Goal: Find specific page/section: Find specific page/section

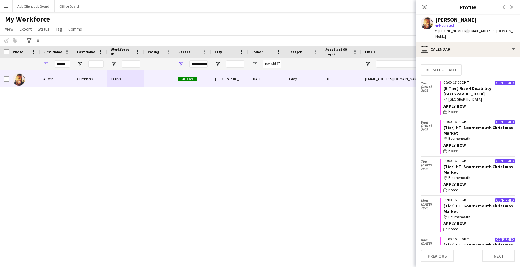
scroll to position [319, 0]
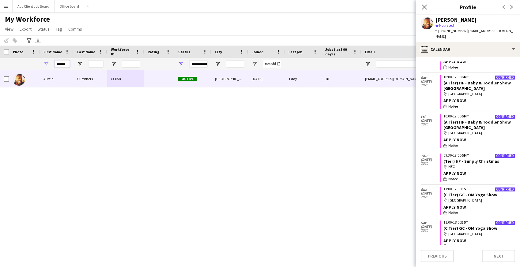
drag, startPoint x: 67, startPoint y: 64, endPoint x: 47, endPoint y: 63, distance: 20.6
click at [47, 63] on div "******" at bounding box center [57, 64] width 34 height 12
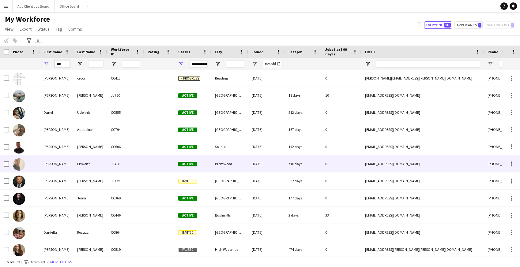
scroll to position [19, 0]
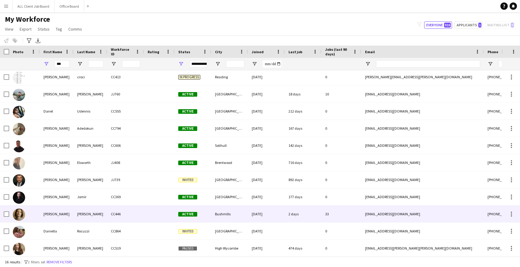
click at [68, 220] on div "[PERSON_NAME]" at bounding box center [57, 214] width 34 height 17
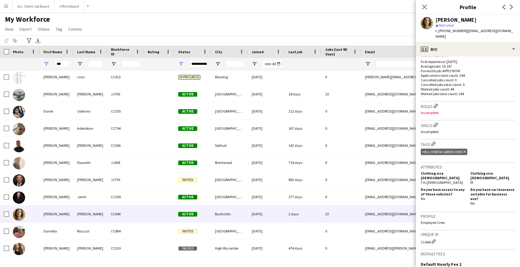
scroll to position [232, 0]
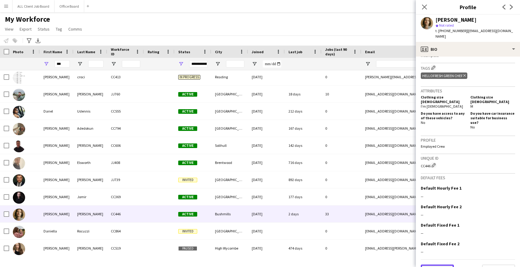
click at [439, 265] on button "Previous" at bounding box center [437, 271] width 33 height 12
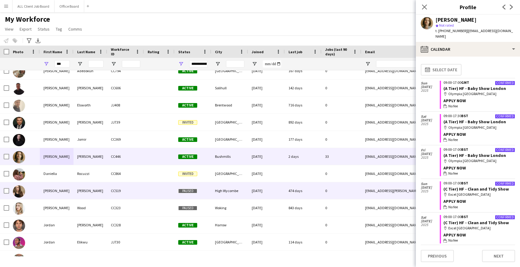
scroll to position [88, 0]
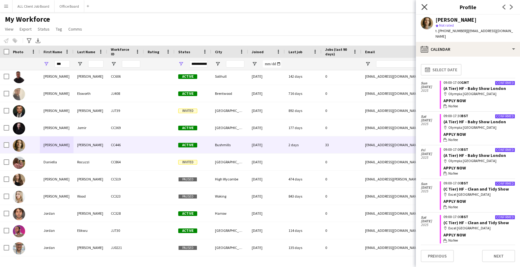
click at [426, 9] on icon at bounding box center [424, 7] width 6 height 6
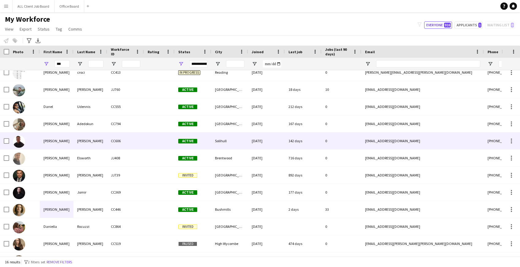
scroll to position [0, 0]
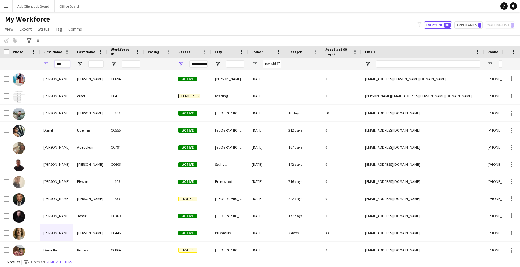
drag, startPoint x: 65, startPoint y: 64, endPoint x: 47, endPoint y: 64, distance: 17.8
click at [47, 64] on div "***" at bounding box center [57, 64] width 34 height 12
type input "*****"
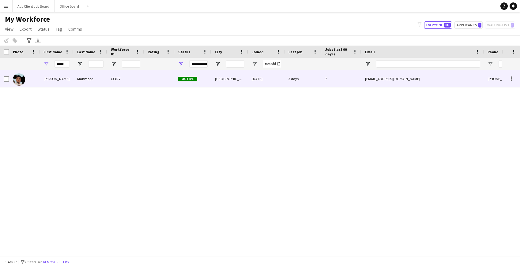
click at [66, 79] on div "[PERSON_NAME]" at bounding box center [57, 78] width 34 height 17
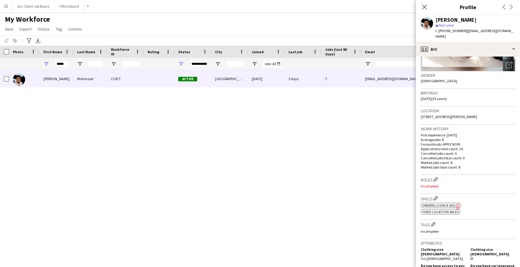
scroll to position [241, 0]
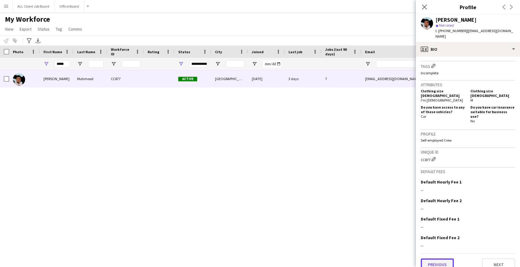
click at [431, 260] on button "Previous" at bounding box center [437, 265] width 33 height 12
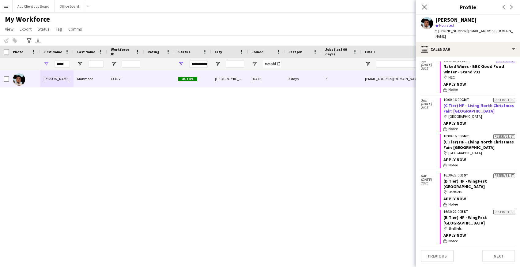
scroll to position [62, 0]
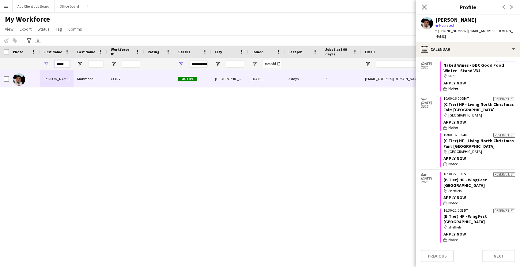
drag, startPoint x: 68, startPoint y: 63, endPoint x: 54, endPoint y: 63, distance: 13.8
click at [54, 63] on div "*****" at bounding box center [57, 64] width 34 height 12
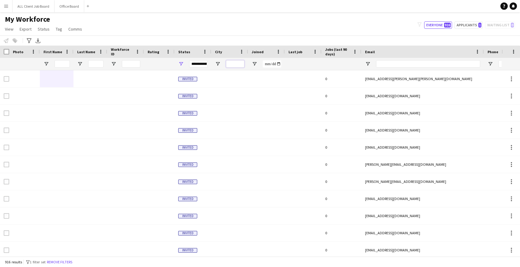
click at [237, 65] on input "City Filter Input" at bounding box center [235, 63] width 18 height 7
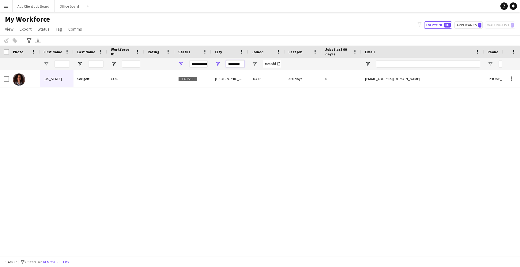
scroll to position [0, 0]
type input "*"
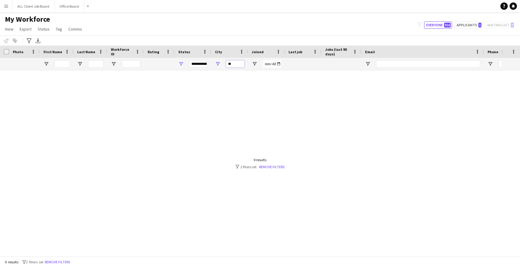
type input "*"
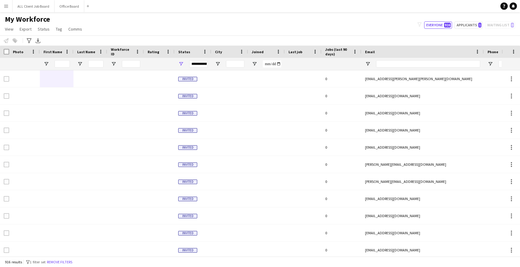
click at [156, 19] on div "My Workforce View Views Default view Basic Info Report New view Update view Del…" at bounding box center [260, 25] width 520 height 21
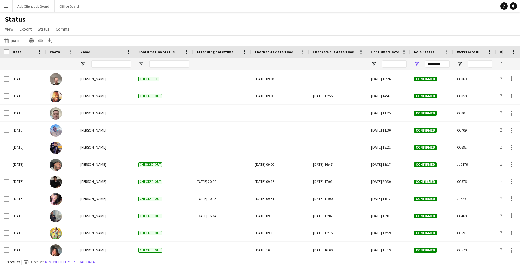
click at [9, 6] on button "Menu" at bounding box center [6, 6] width 12 height 12
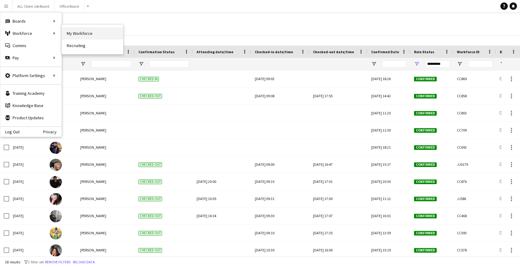
click at [77, 33] on link "My Workforce" at bounding box center [92, 33] width 61 height 12
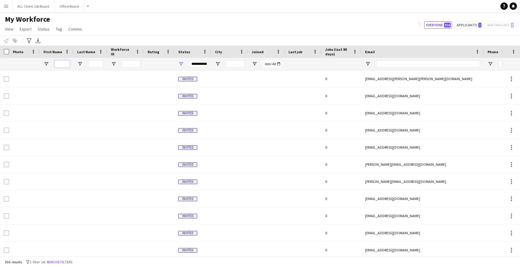
click at [60, 64] on input "First Name Filter Input" at bounding box center [62, 63] width 15 height 7
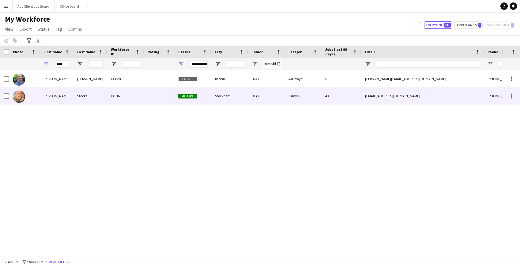
click at [59, 96] on div "[PERSON_NAME]" at bounding box center [57, 96] width 34 height 17
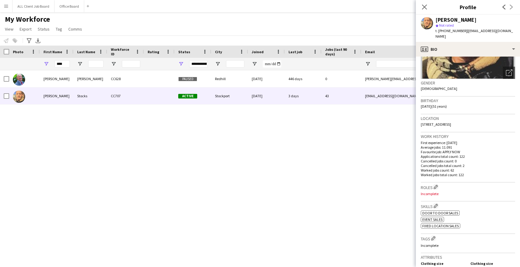
scroll to position [242, 0]
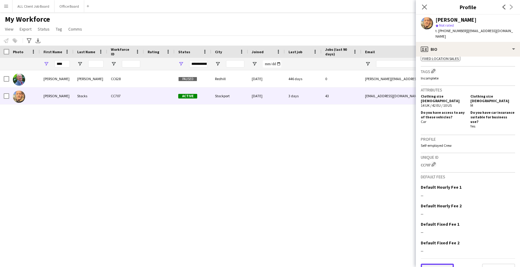
click at [442, 264] on button "Previous" at bounding box center [437, 270] width 33 height 12
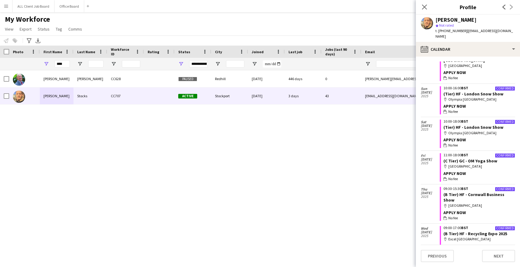
scroll to position [363, 0]
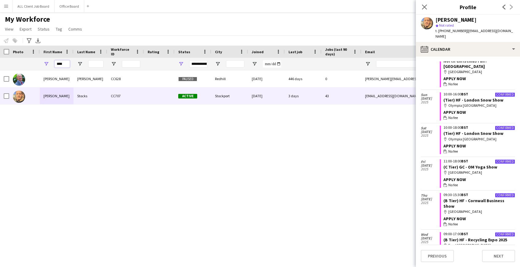
drag, startPoint x: 66, startPoint y: 63, endPoint x: 52, endPoint y: 60, distance: 14.3
click at [52, 60] on div "****" at bounding box center [57, 64] width 34 height 12
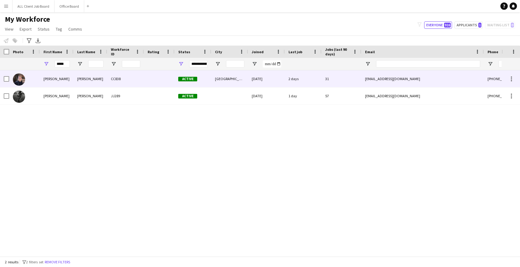
click at [62, 78] on div "[PERSON_NAME]" at bounding box center [57, 78] width 34 height 17
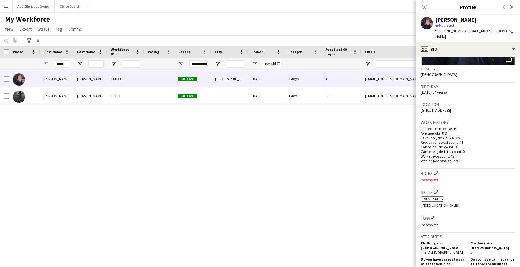
scroll to position [235, 0]
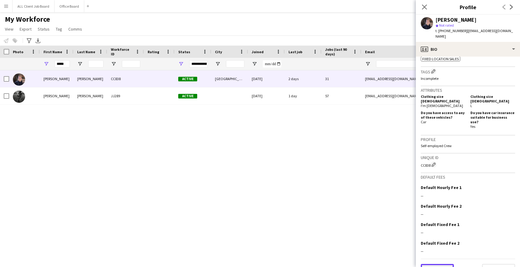
click at [444, 264] on button "Previous" at bounding box center [437, 270] width 33 height 12
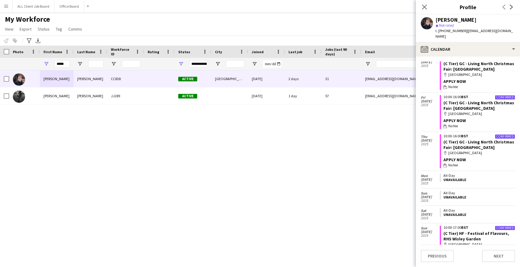
scroll to position [101, 0]
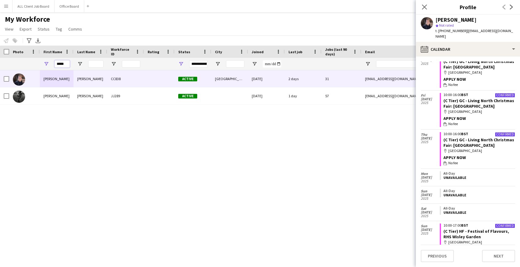
drag, startPoint x: 66, startPoint y: 64, endPoint x: 48, endPoint y: 63, distance: 17.1
click at [48, 64] on div "*****" at bounding box center [57, 64] width 34 height 12
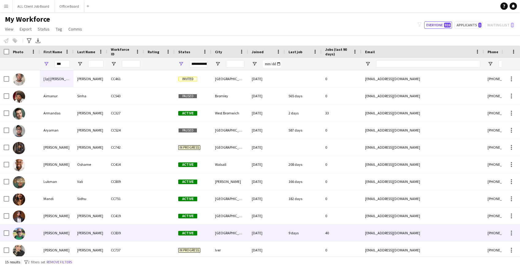
click at [70, 231] on div "[PERSON_NAME]" at bounding box center [57, 233] width 34 height 17
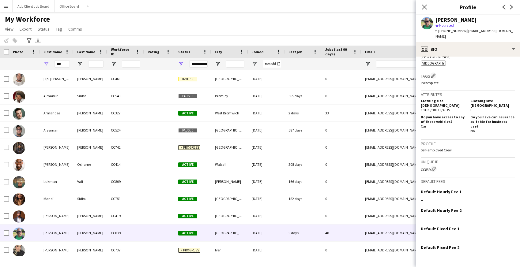
scroll to position [274, 0]
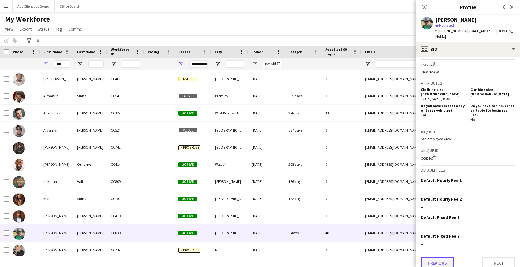
click at [445, 259] on button "Previous" at bounding box center [437, 263] width 33 height 12
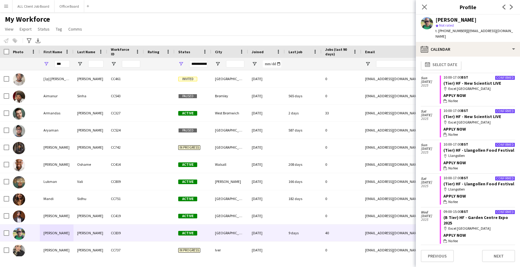
scroll to position [0, 0]
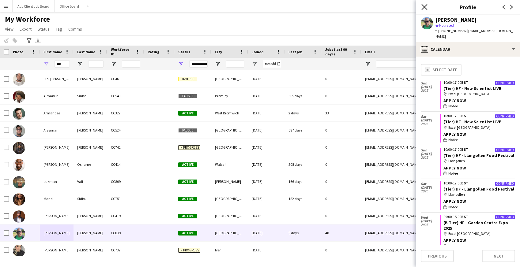
click at [424, 6] on icon at bounding box center [424, 7] width 6 height 6
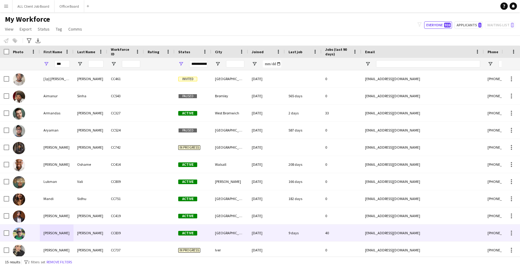
click at [100, 235] on div "[PERSON_NAME]" at bounding box center [90, 233] width 34 height 17
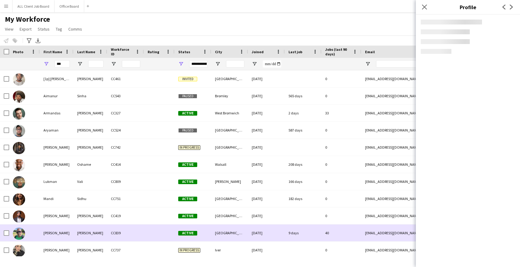
click at [100, 235] on div "[PERSON_NAME]" at bounding box center [90, 233] width 34 height 17
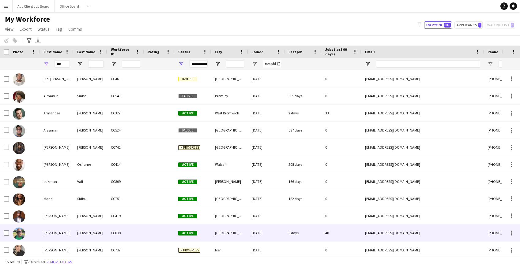
click at [100, 235] on div "[PERSON_NAME]" at bounding box center [90, 233] width 34 height 17
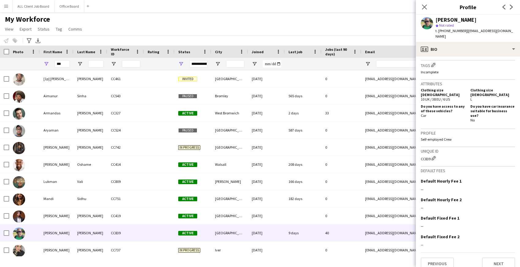
scroll to position [274, 0]
click at [447, 257] on button "Previous" at bounding box center [437, 263] width 33 height 12
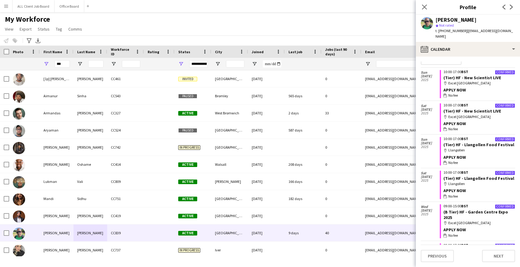
scroll to position [0, 0]
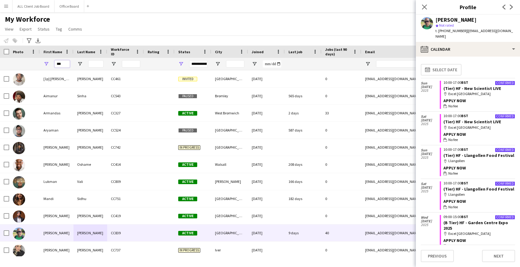
drag, startPoint x: 66, startPoint y: 64, endPoint x: 42, endPoint y: 64, distance: 24.2
click at [42, 64] on div "***" at bounding box center [57, 64] width 34 height 12
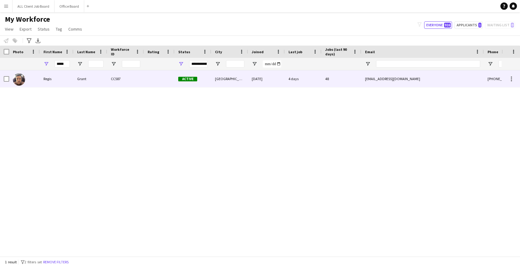
click at [73, 79] on div "[PERSON_NAME] CC587 Active [GEOGRAPHIC_DATA] [DATE] 4 days 48 [EMAIL_ADDRESS][D…" at bounding box center [332, 78] width 664 height 17
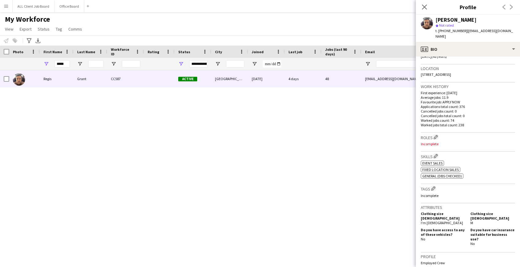
scroll to position [242, 0]
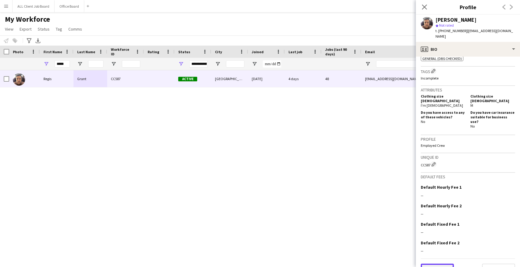
click at [438, 264] on button "Previous" at bounding box center [437, 270] width 33 height 12
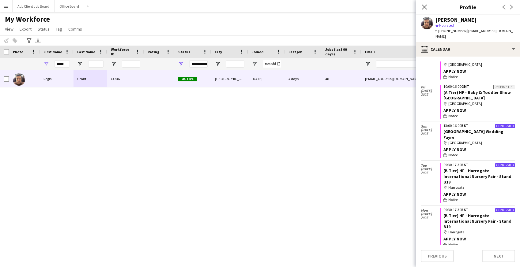
scroll to position [683, 0]
drag, startPoint x: 67, startPoint y: 63, endPoint x: 52, endPoint y: 64, distance: 14.7
click at [52, 64] on div "*****" at bounding box center [57, 64] width 34 height 12
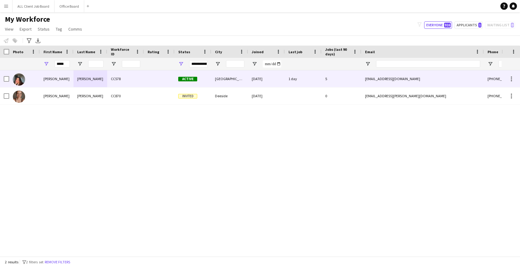
click at [67, 79] on div "[PERSON_NAME]" at bounding box center [57, 78] width 34 height 17
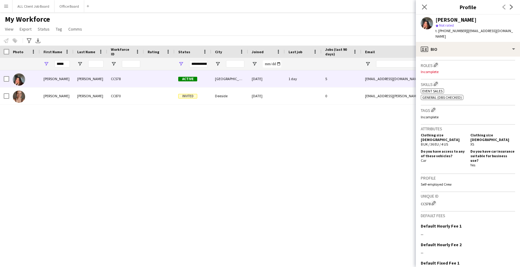
scroll to position [241, 0]
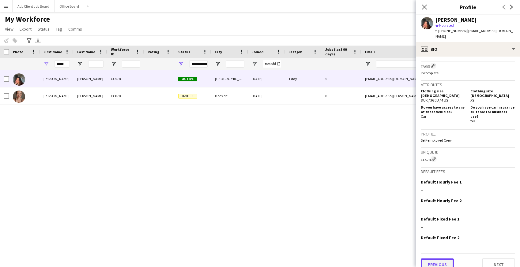
click at [446, 259] on button "Previous" at bounding box center [437, 265] width 33 height 12
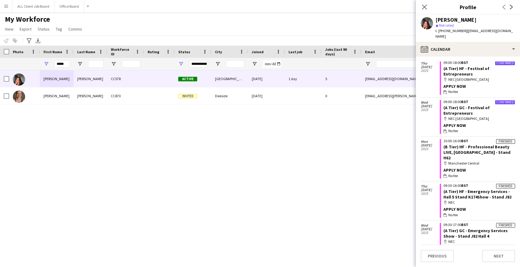
scroll to position [0, 0]
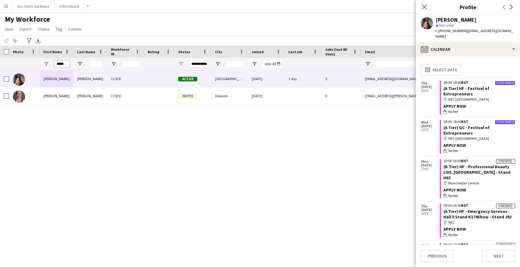
drag, startPoint x: 69, startPoint y: 64, endPoint x: 47, endPoint y: 62, distance: 21.5
click at [47, 63] on div "*****" at bounding box center [57, 64] width 34 height 12
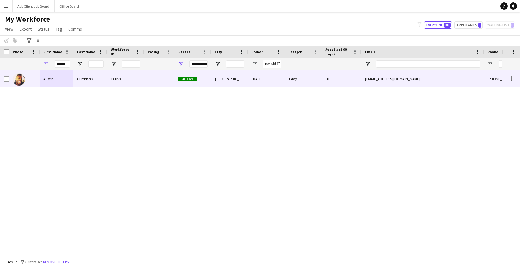
click at [48, 81] on div "Austin" at bounding box center [57, 78] width 34 height 17
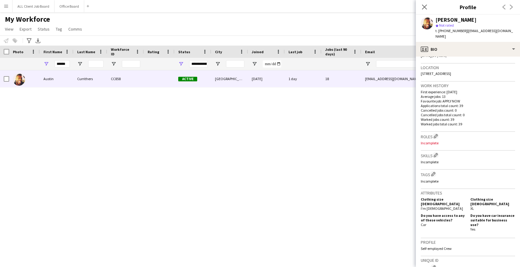
scroll to position [227, 0]
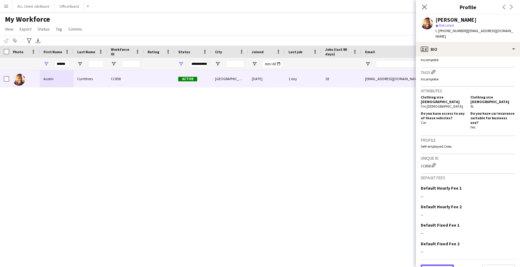
click at [444, 265] on button "Previous" at bounding box center [437, 271] width 33 height 12
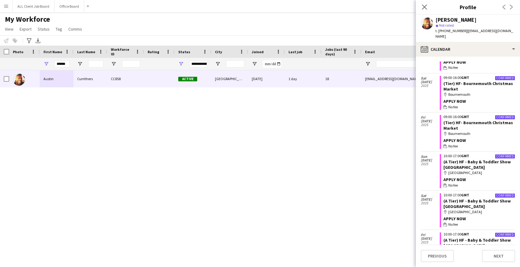
scroll to position [220, 0]
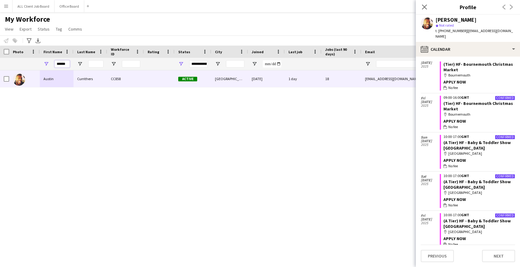
click at [66, 64] on input "******" at bounding box center [62, 63] width 15 height 7
type input "*"
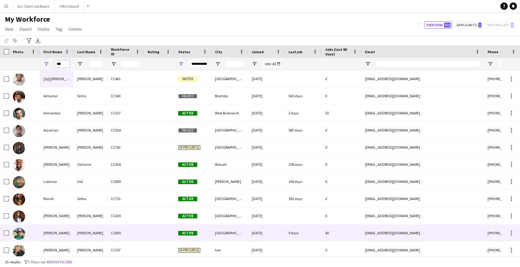
type input "***"
click at [72, 230] on div "[PERSON_NAME]" at bounding box center [57, 233] width 34 height 17
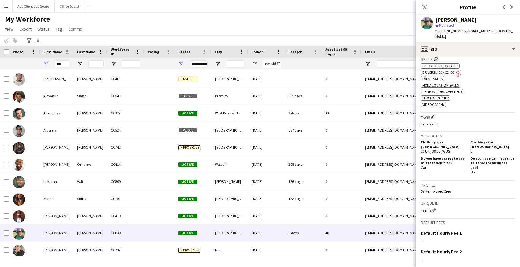
scroll to position [274, 0]
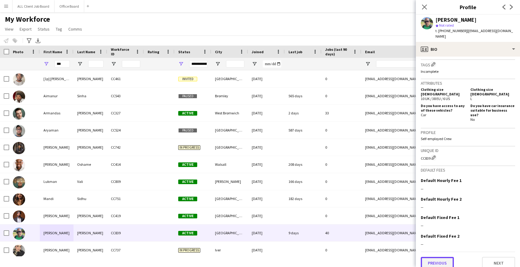
click at [441, 257] on button "Previous" at bounding box center [437, 263] width 33 height 12
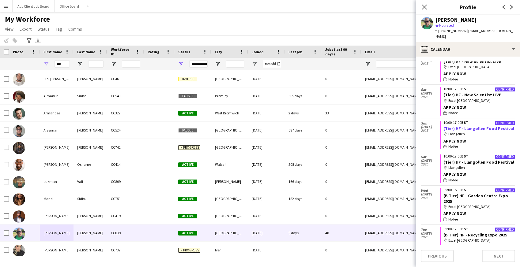
scroll to position [0, 0]
